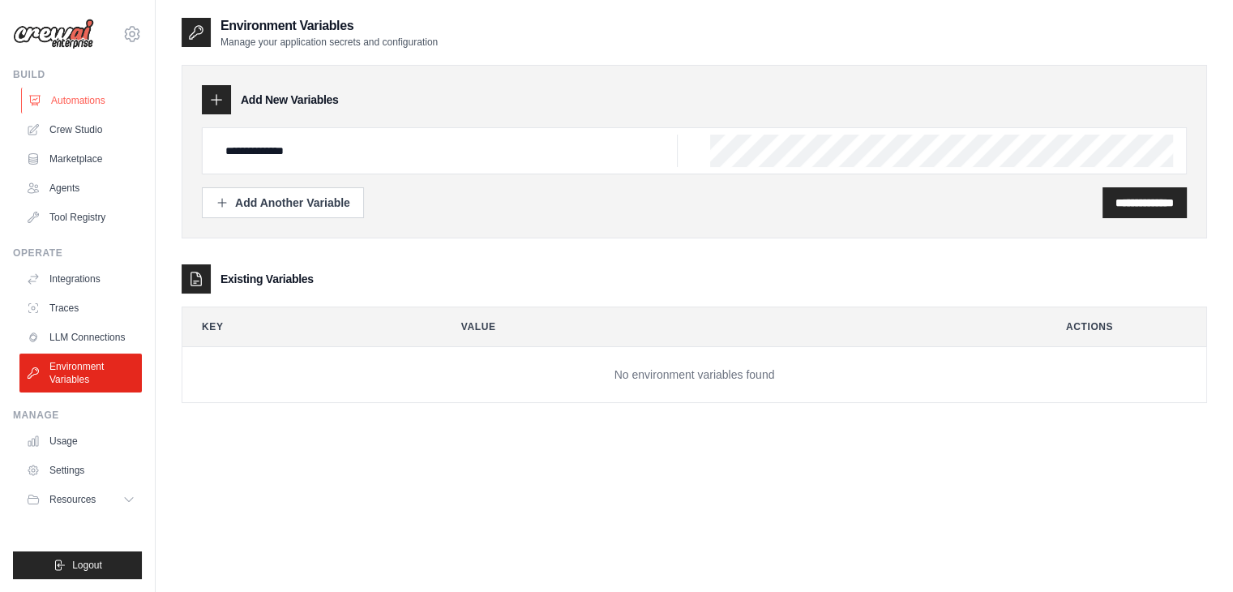
click at [65, 110] on link "Automations" at bounding box center [82, 101] width 122 height 26
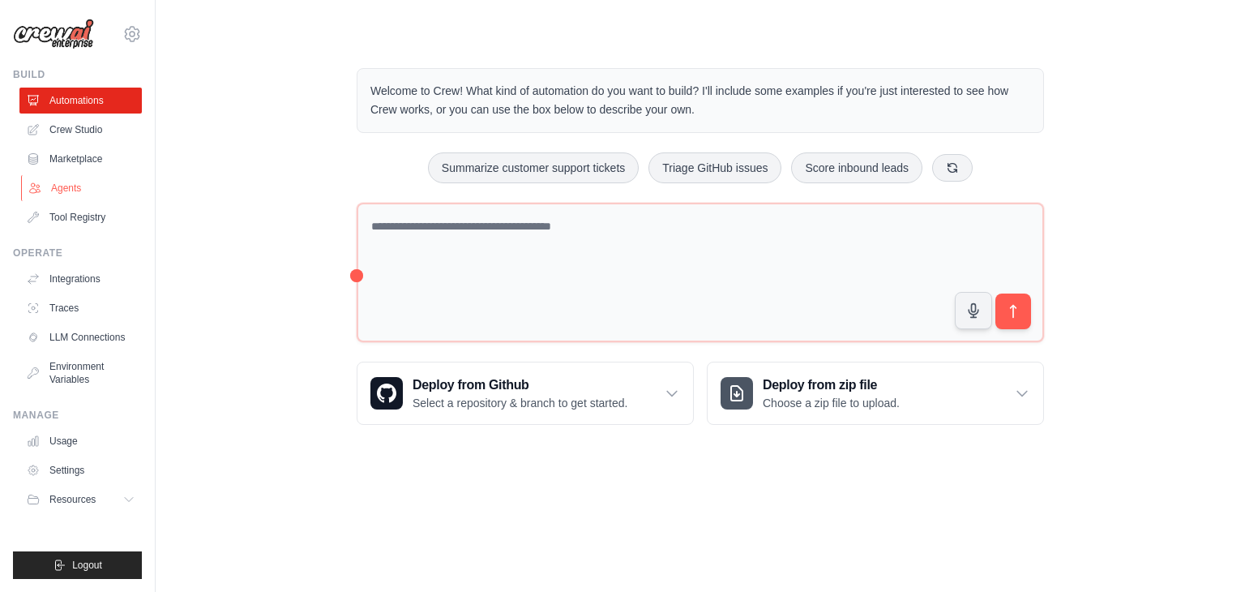
click at [50, 188] on link "Agents" at bounding box center [82, 188] width 122 height 26
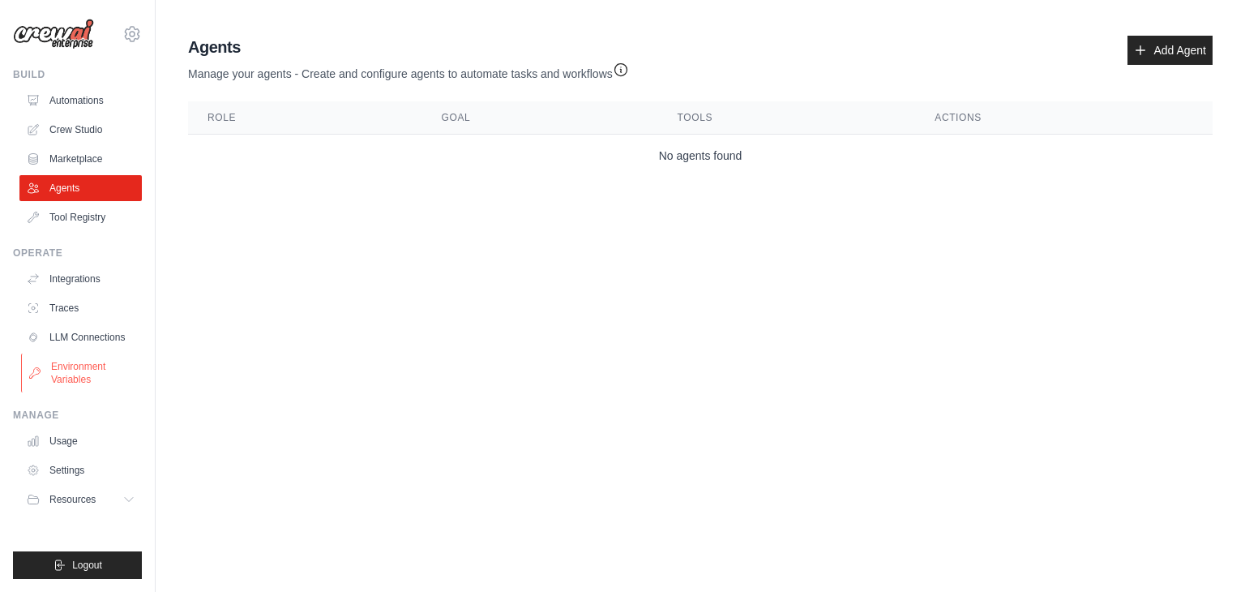
click at [105, 370] on link "Environment Variables" at bounding box center [82, 372] width 122 height 39
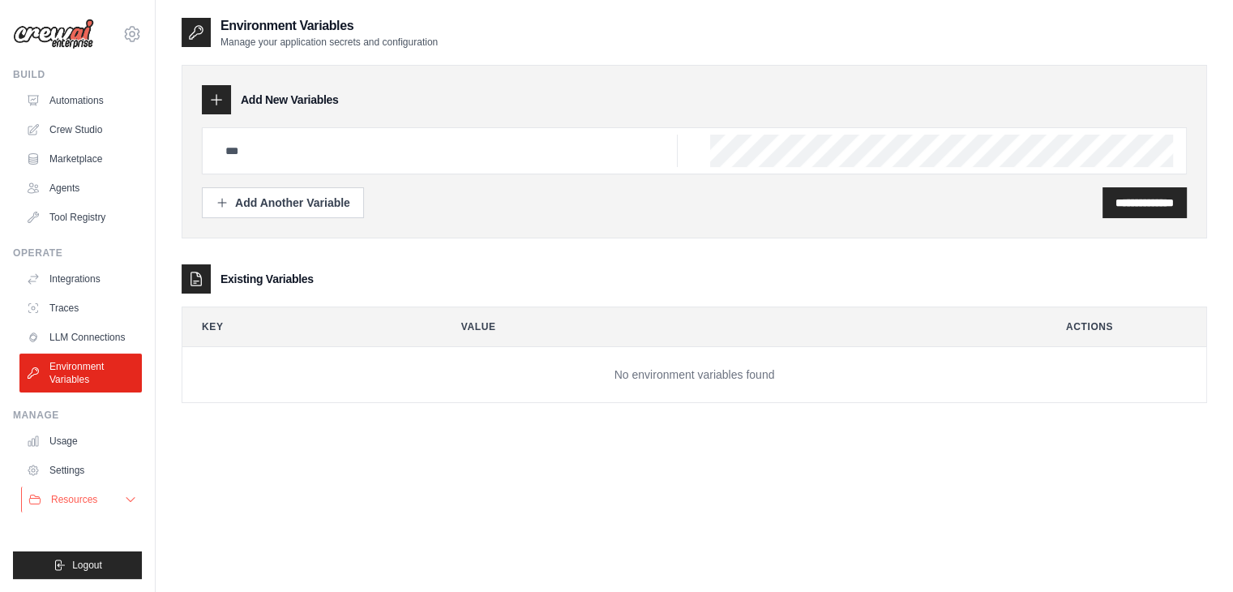
click at [75, 497] on span "Resources" at bounding box center [74, 499] width 46 height 13
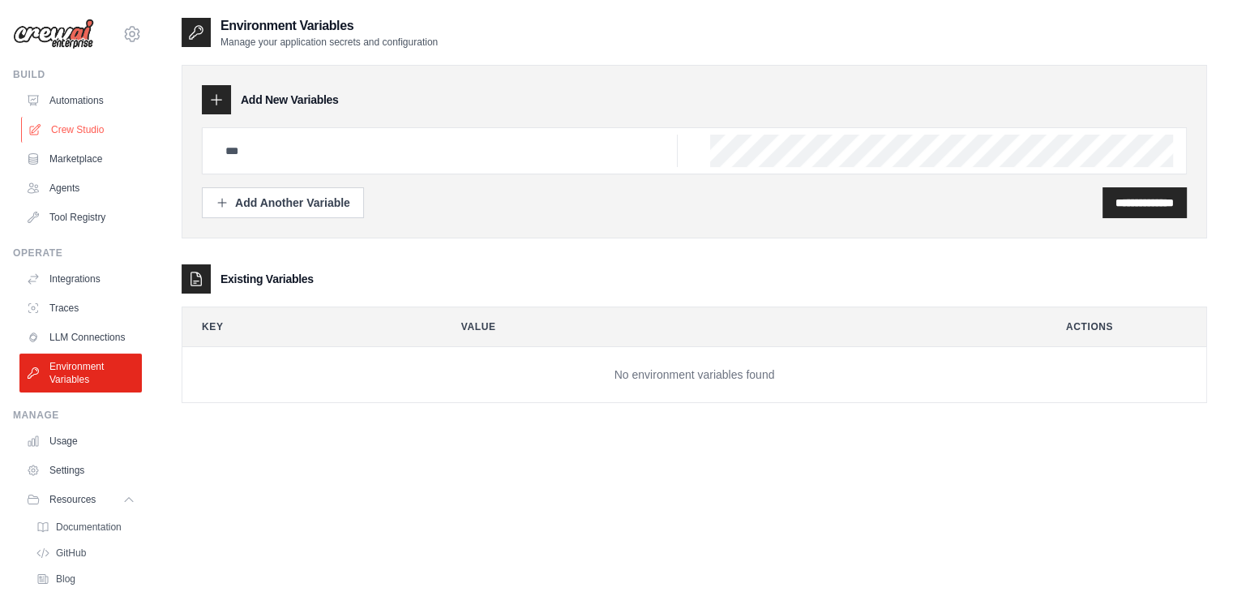
click at [71, 132] on link "Crew Studio" at bounding box center [82, 130] width 122 height 26
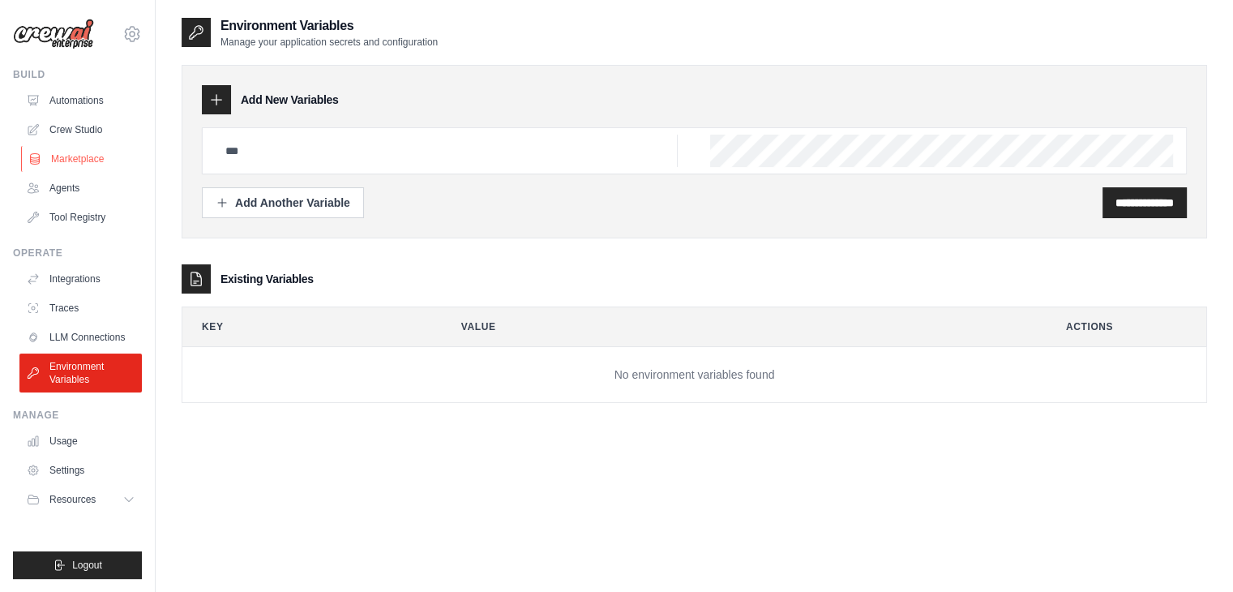
click at [78, 160] on link "Marketplace" at bounding box center [82, 159] width 122 height 26
